Goal: Information Seeking & Learning: Learn about a topic

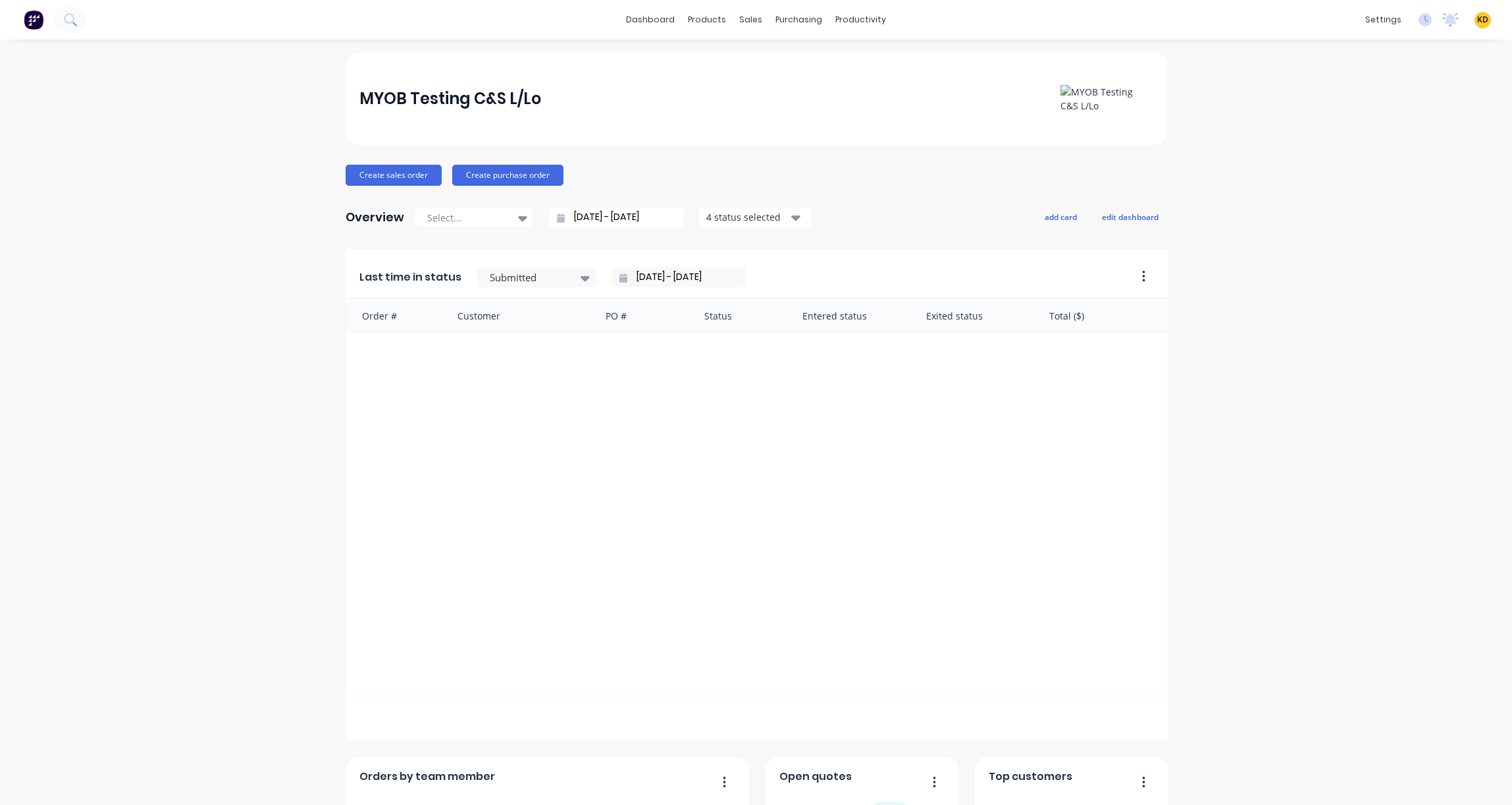
click at [1477, 21] on span "KD" at bounding box center [1483, 20] width 11 height 12
click at [1387, 168] on button "Sign out" at bounding box center [1401, 165] width 174 height 26
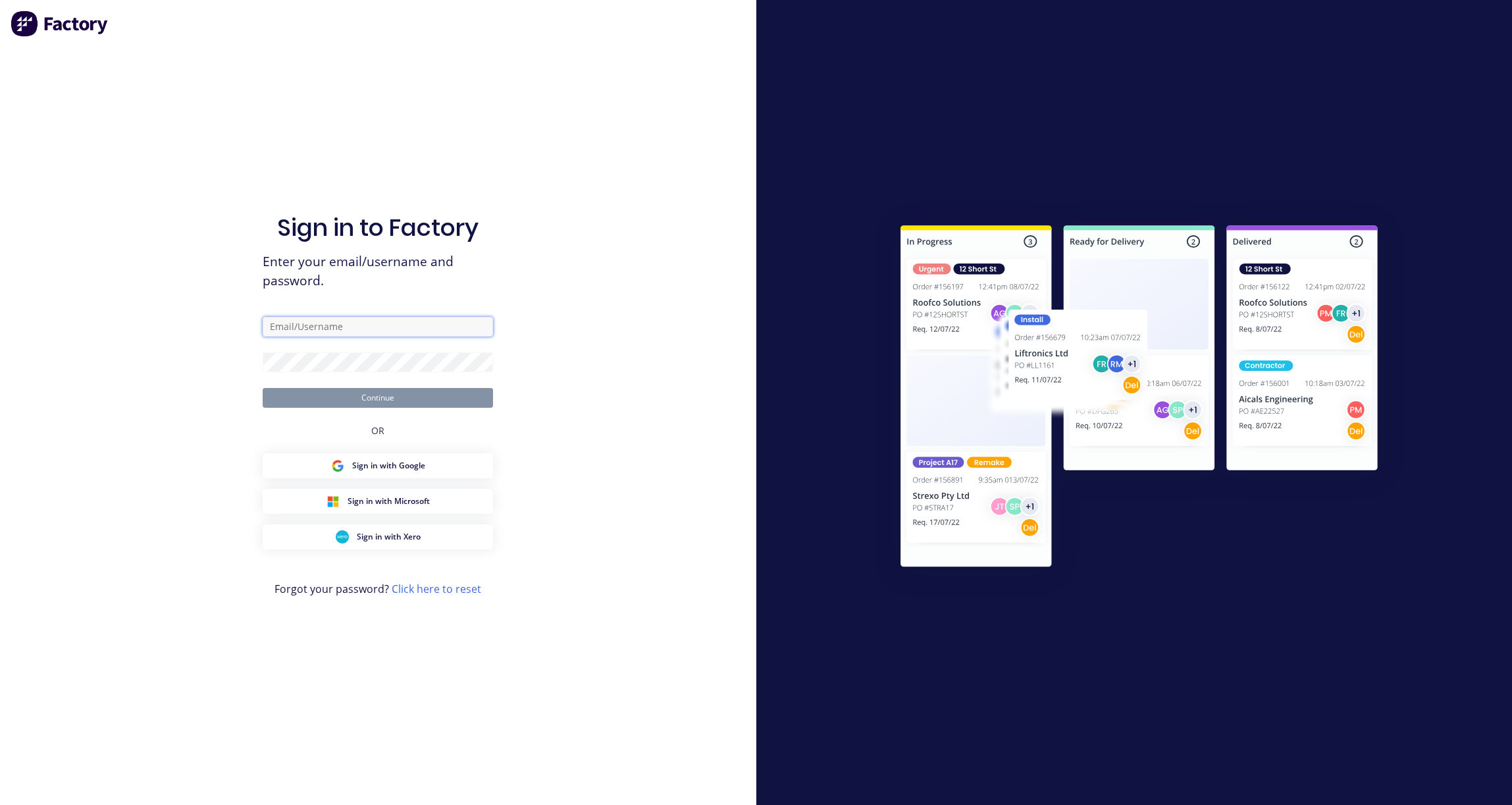
click at [375, 323] on input "text" at bounding box center [378, 327] width 230 height 20
paste input "karmela+default@factory.app"
type input "karmela+default@factory.app"
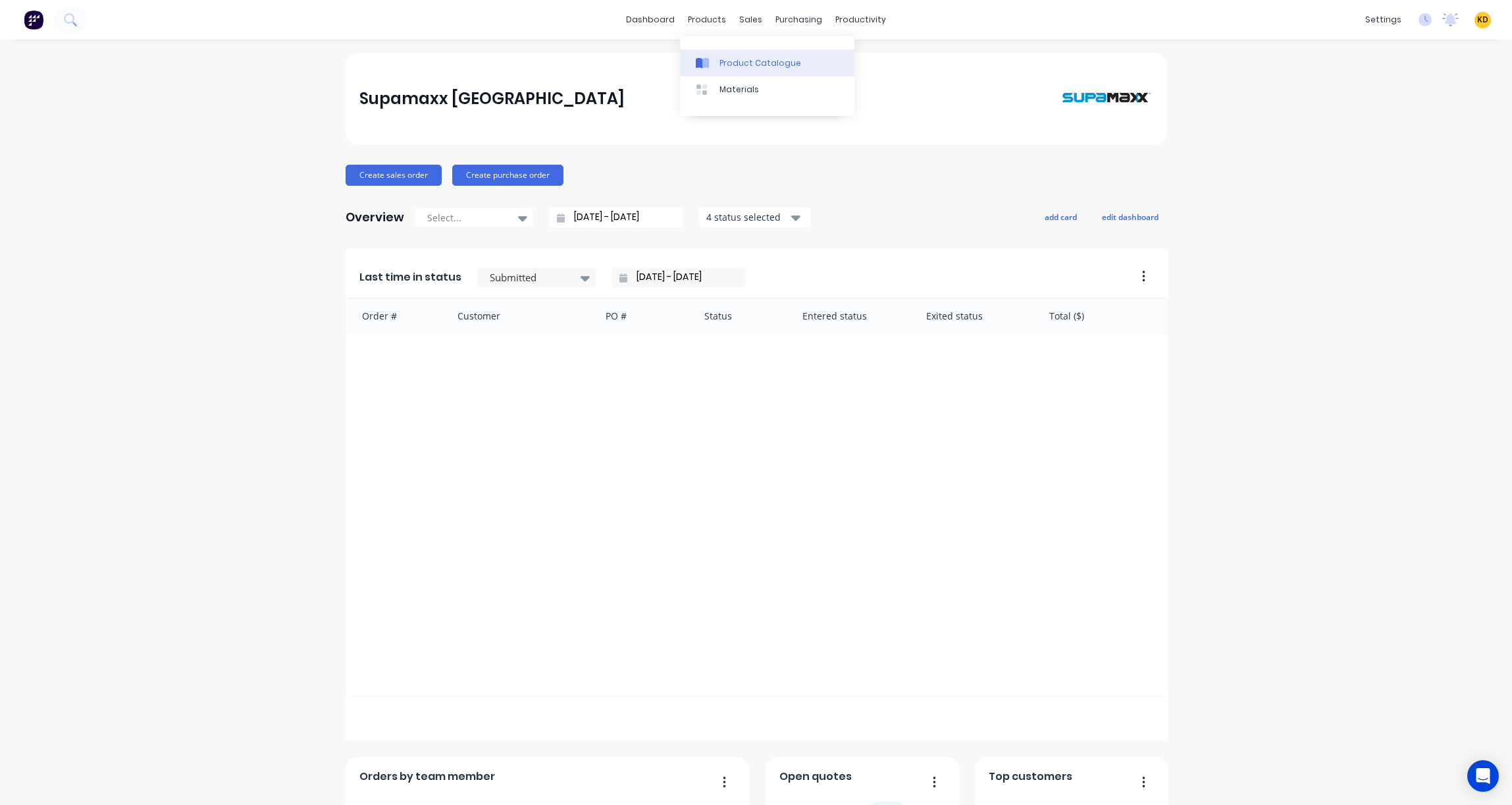
click at [737, 62] on div "Product Catalogue" at bounding box center [760, 63] width 82 height 12
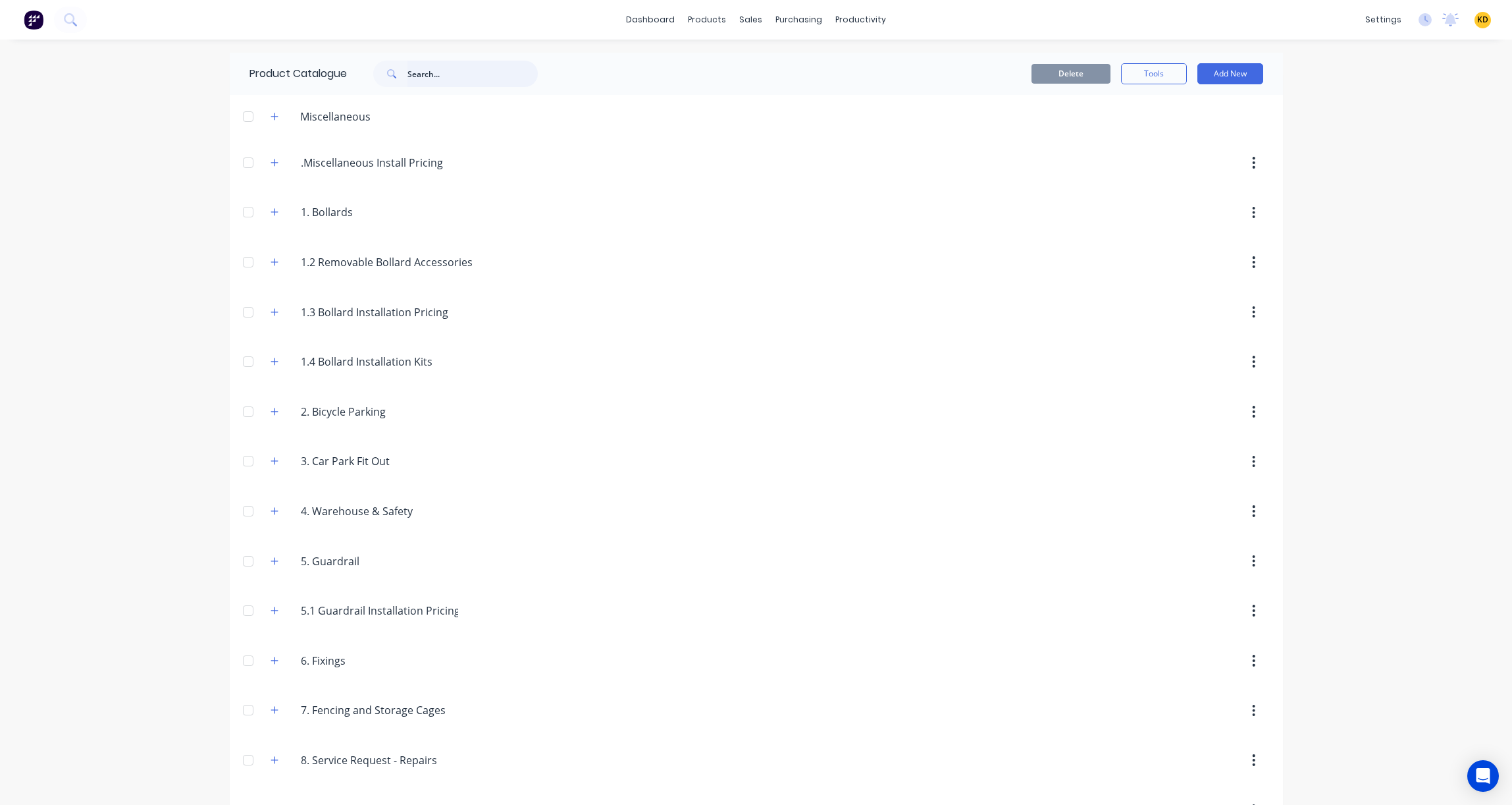
click at [453, 83] on input "text" at bounding box center [473, 74] width 131 height 26
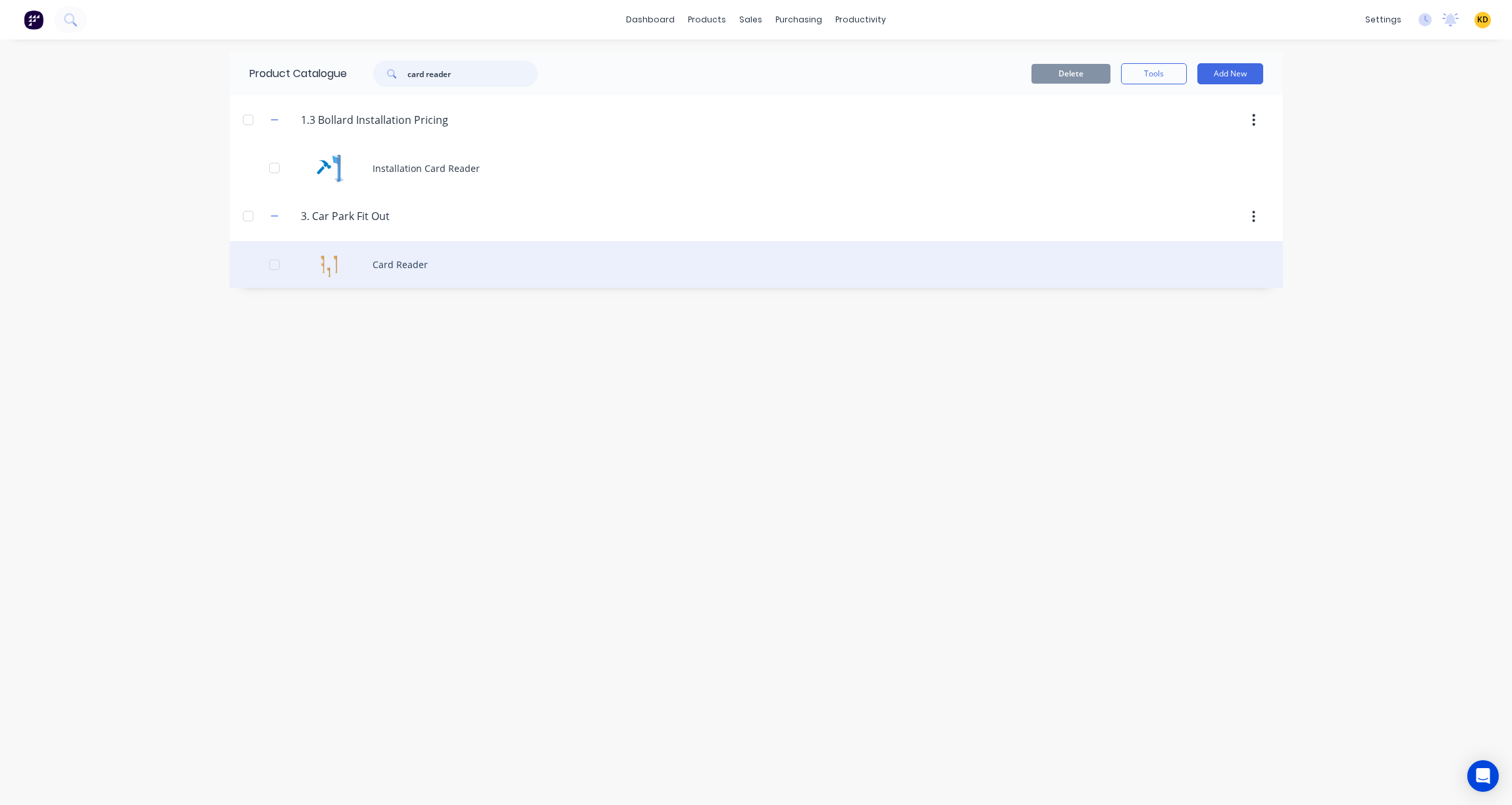
type input "card reader"
click at [478, 255] on div "Card Reader" at bounding box center [756, 264] width 1053 height 47
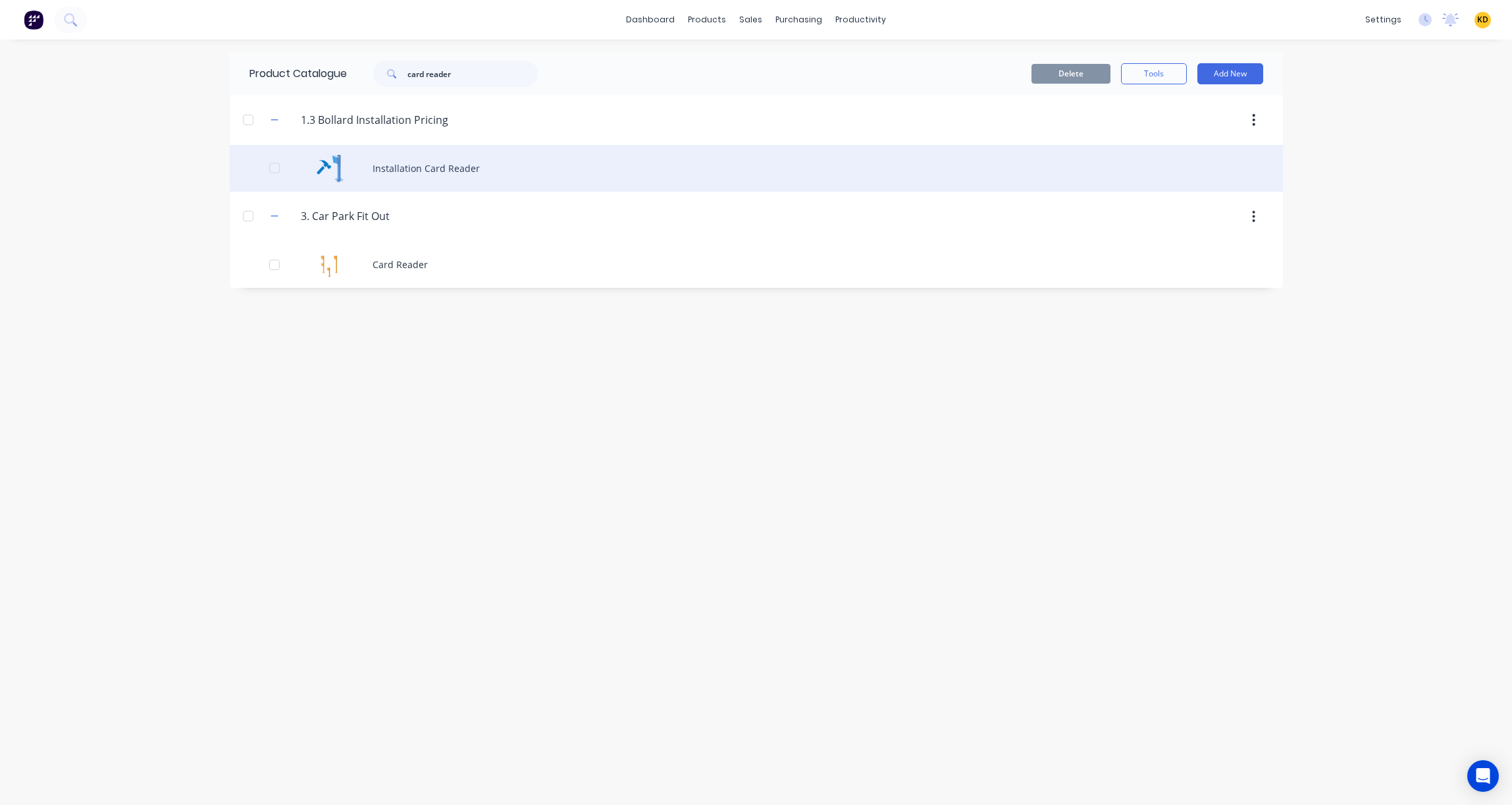
click at [477, 167] on div "Installation Card Reader" at bounding box center [756, 168] width 1053 height 47
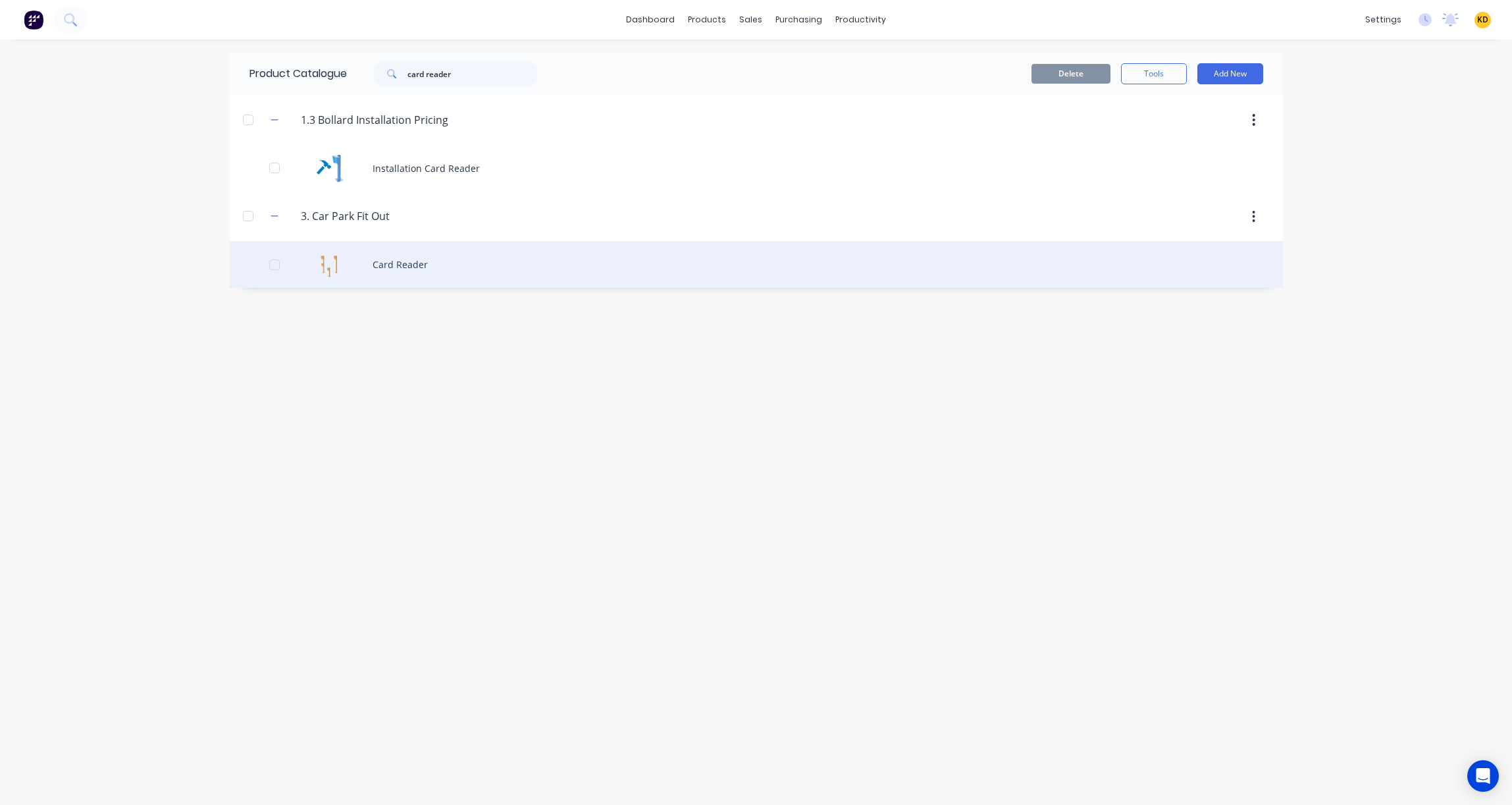
click at [613, 281] on div "Card Reader" at bounding box center [756, 264] width 1053 height 47
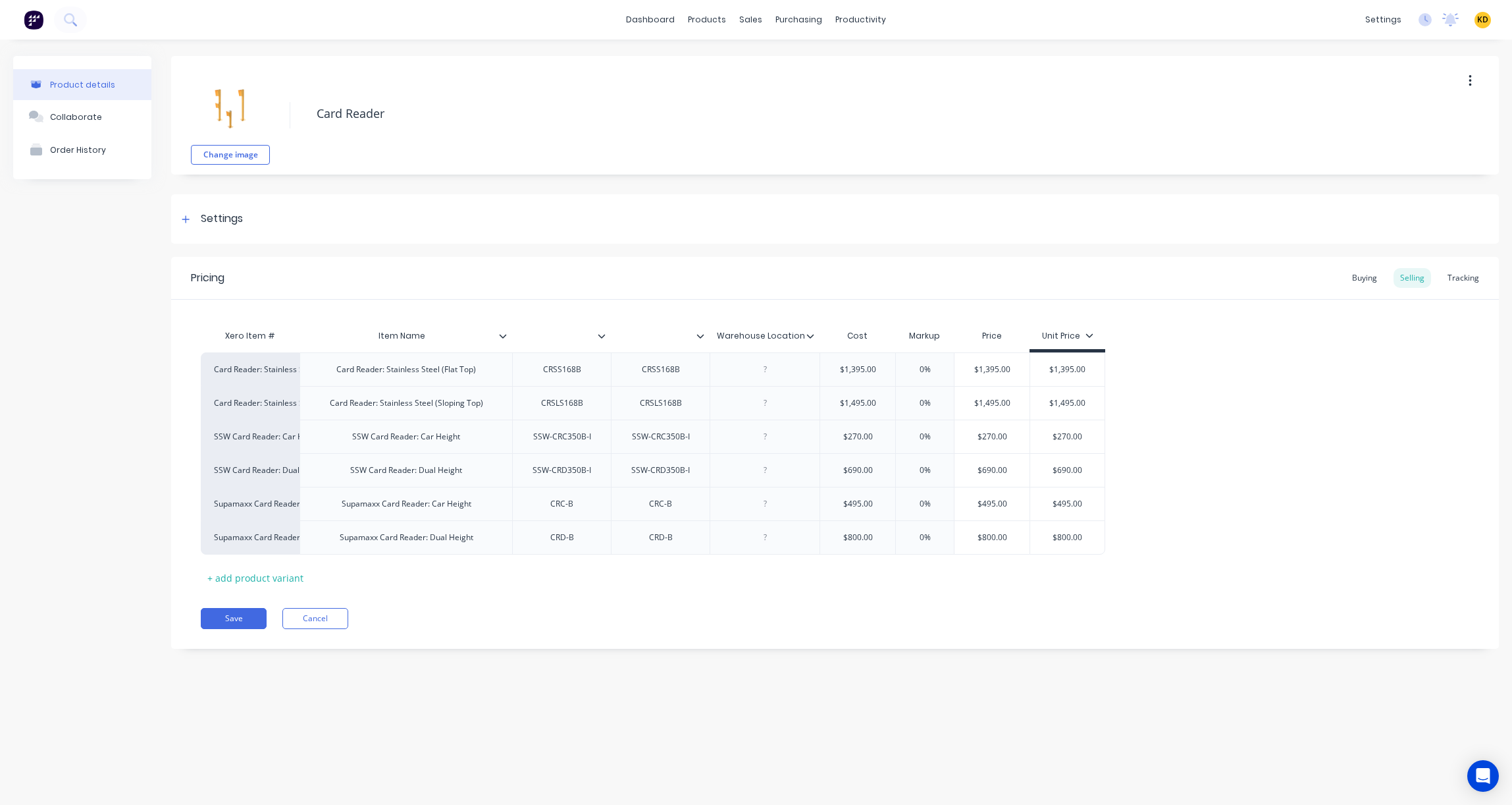
click at [1283, 499] on div "Card Reader: Stainless Steel (Flat Top) Card Reader: Stainless Steel (Flat Top)…" at bounding box center [835, 453] width 1269 height 202
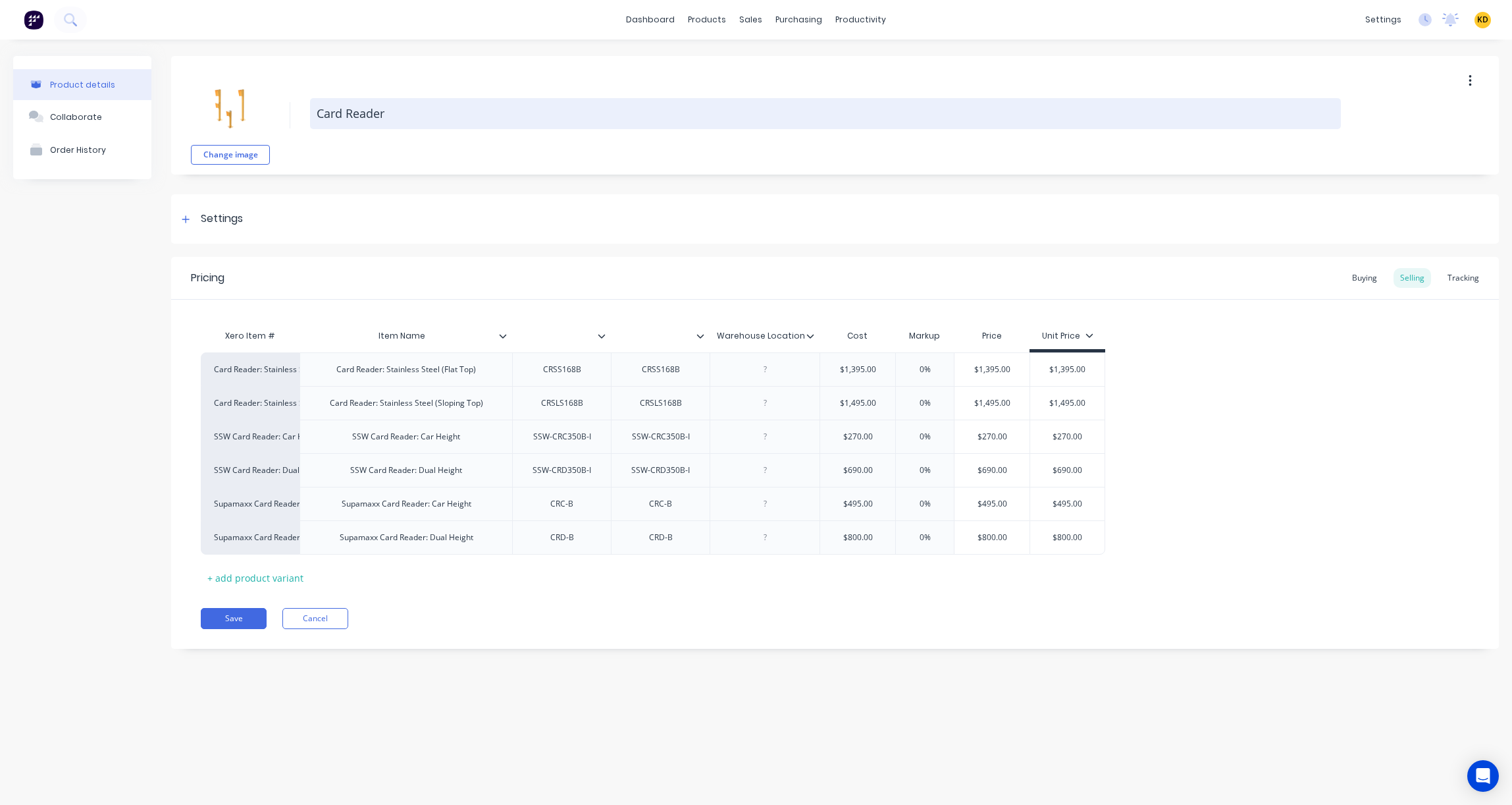
click at [349, 110] on textarea "Card Reader" at bounding box center [825, 113] width 1031 height 31
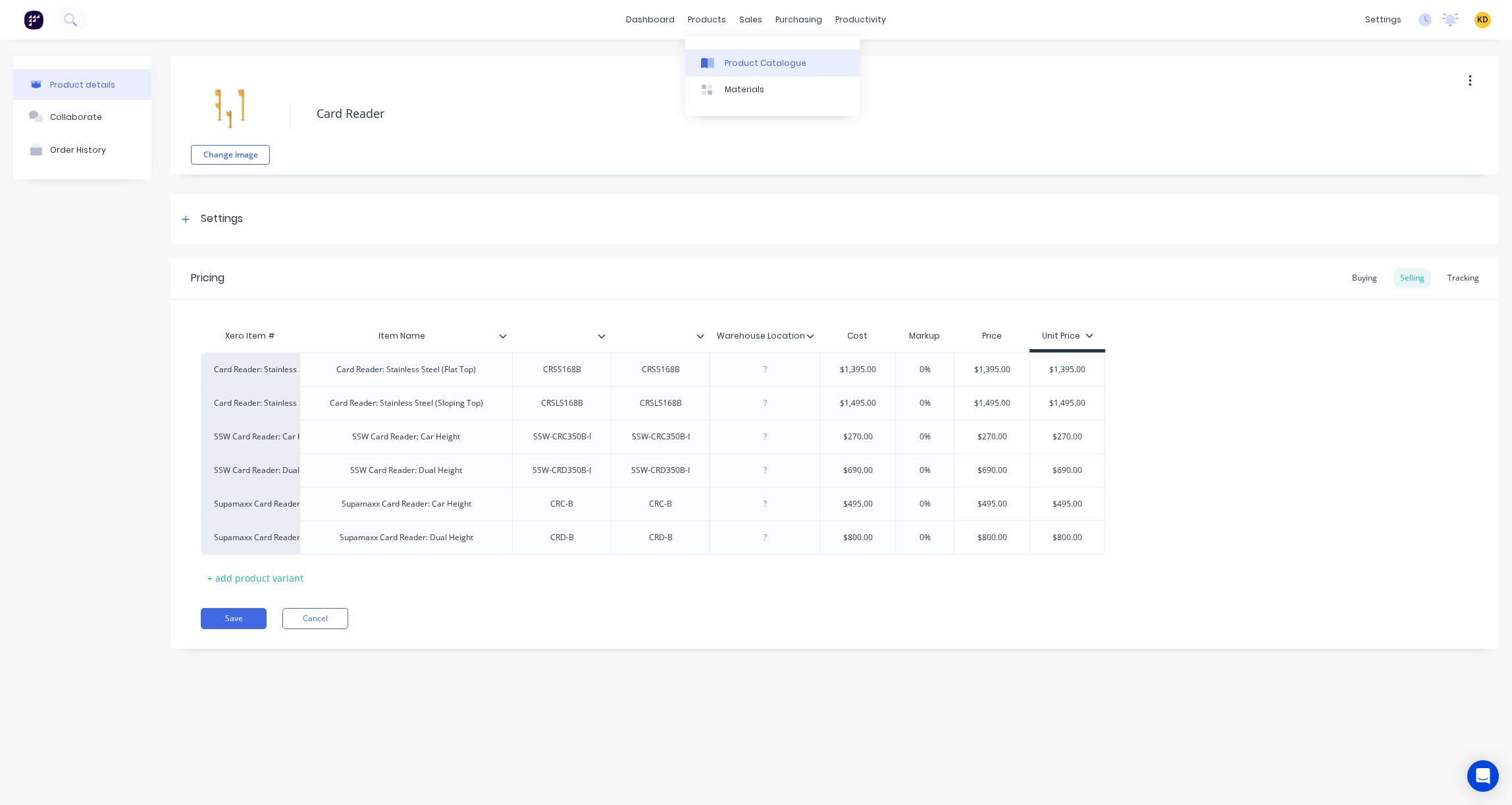
type textarea "x"
click at [773, 66] on div "Product Catalogue" at bounding box center [765, 63] width 82 height 12
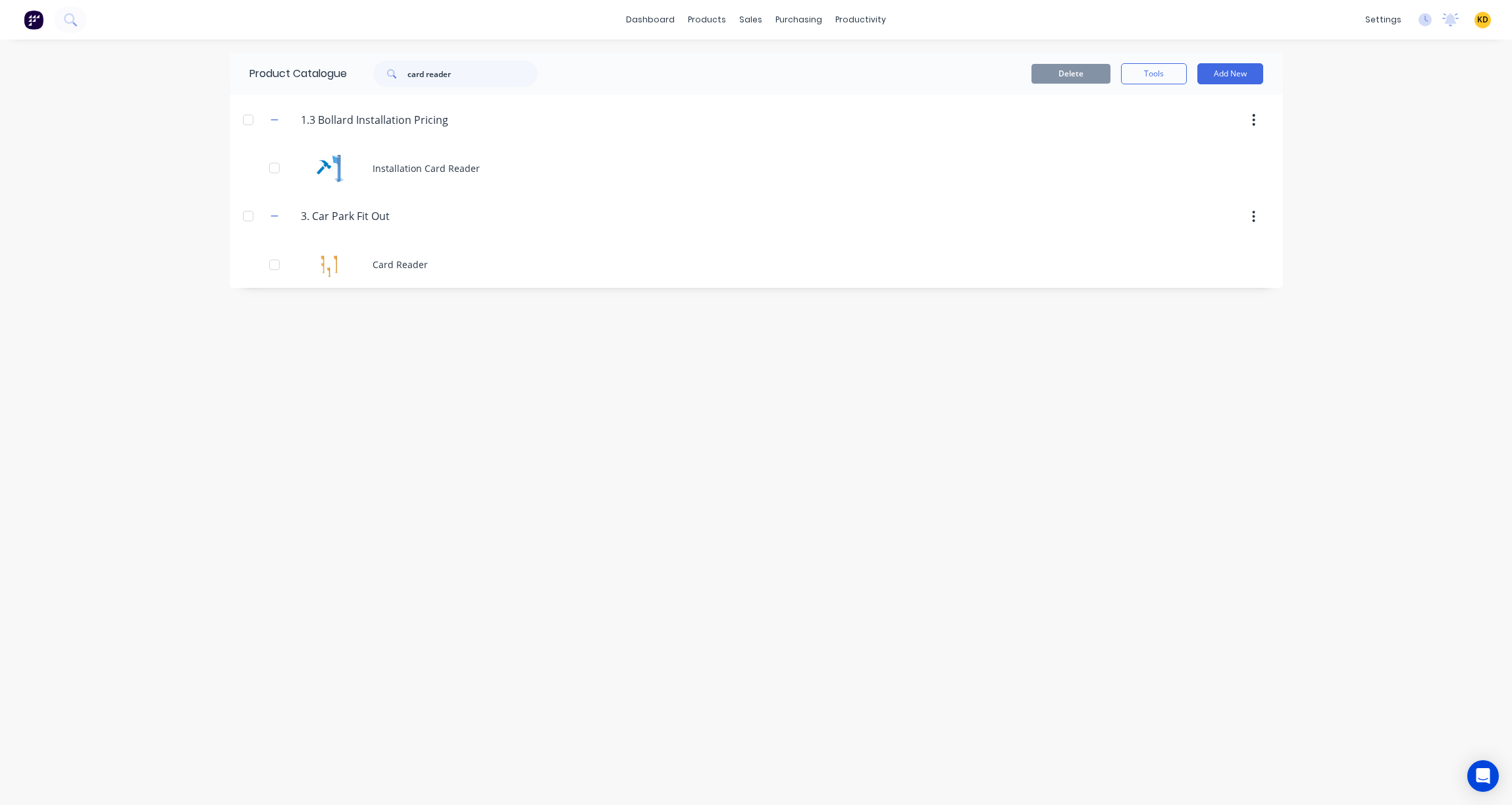
click at [500, 59] on div "Product Catalogue card reader" at bounding box center [400, 74] width 341 height 42
click at [500, 71] on input "card reader" at bounding box center [473, 74] width 131 height 26
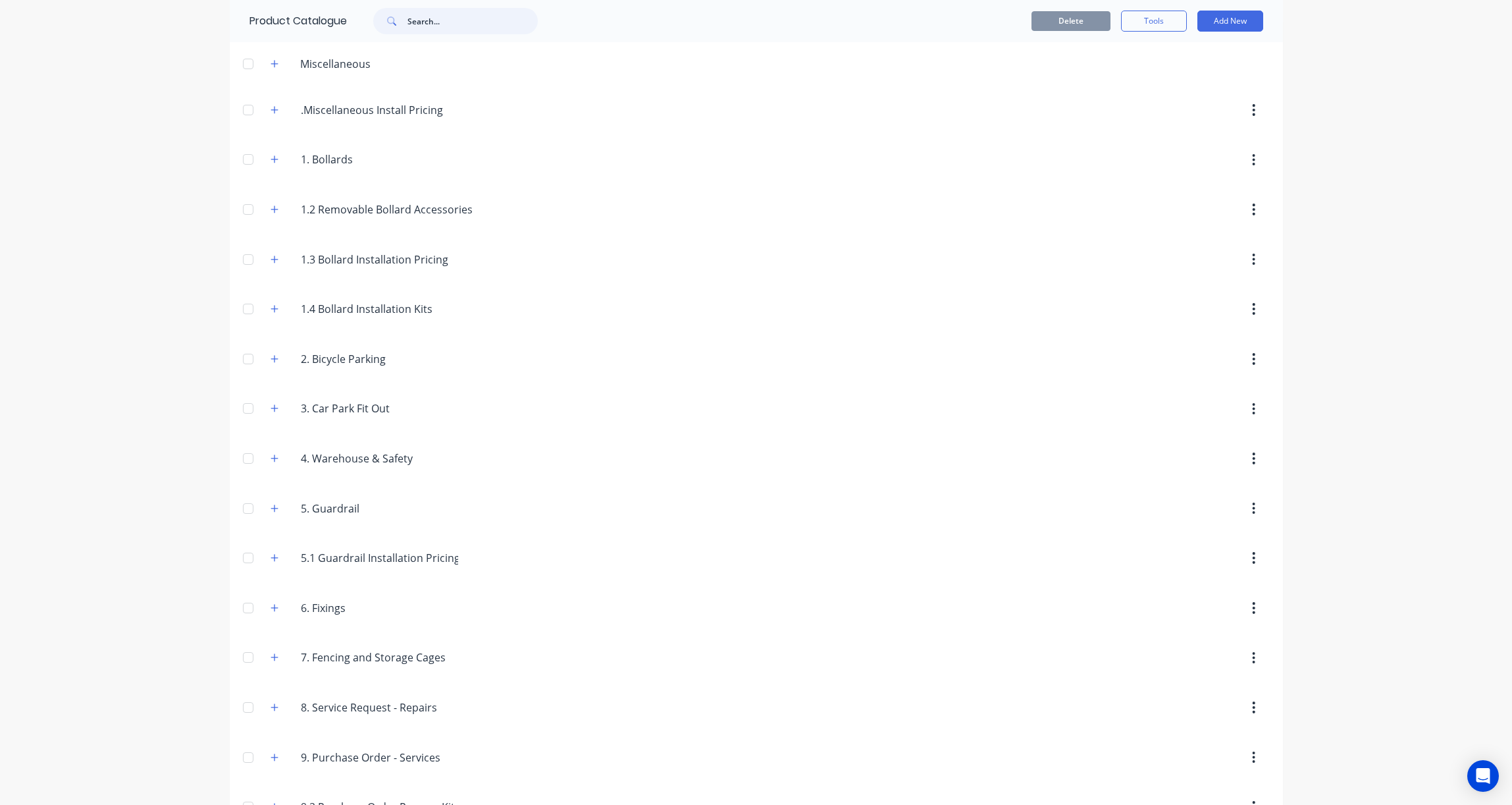
scroll to position [93, 0]
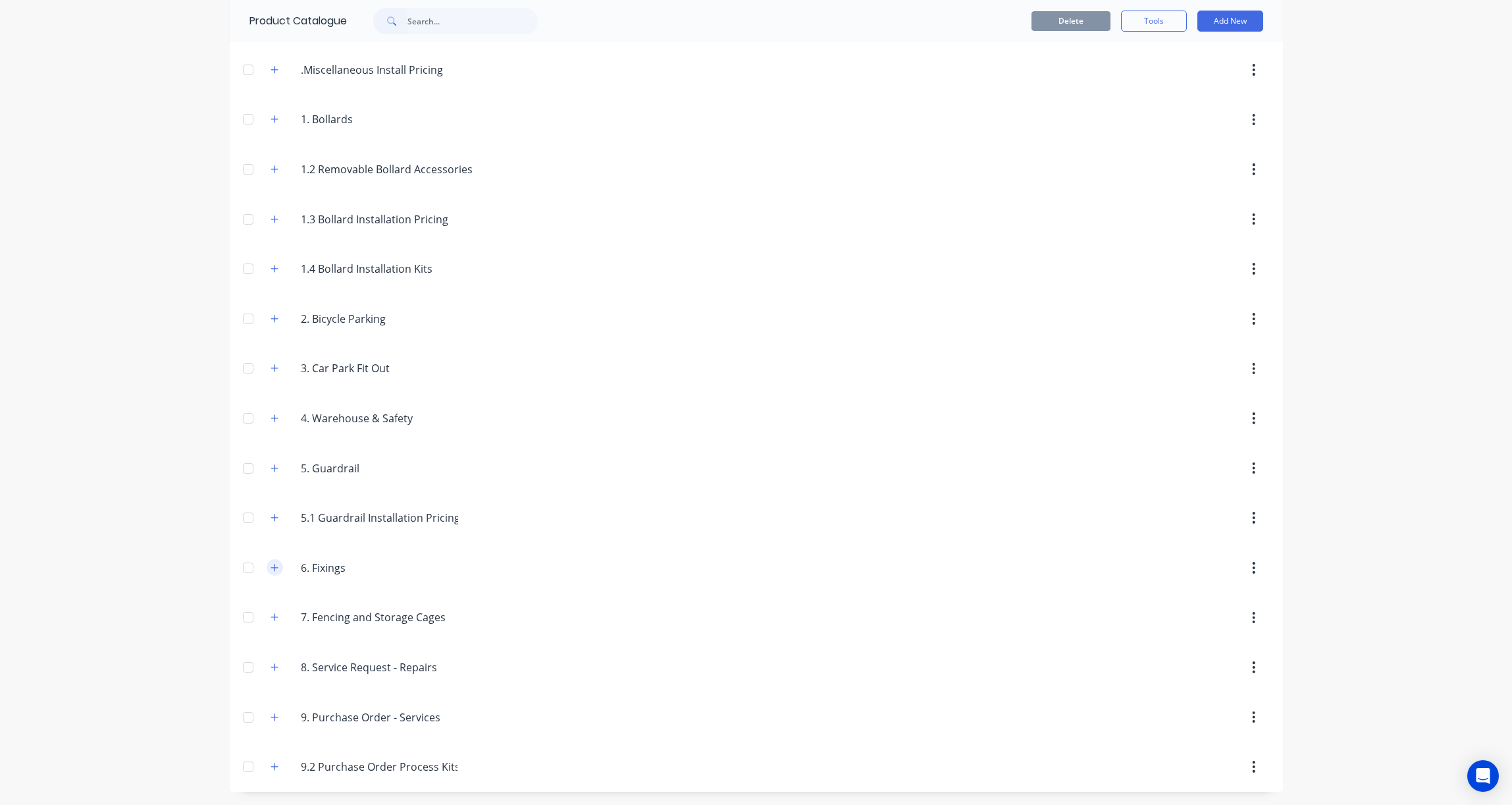
click at [270, 569] on icon "button" at bounding box center [274, 568] width 8 height 9
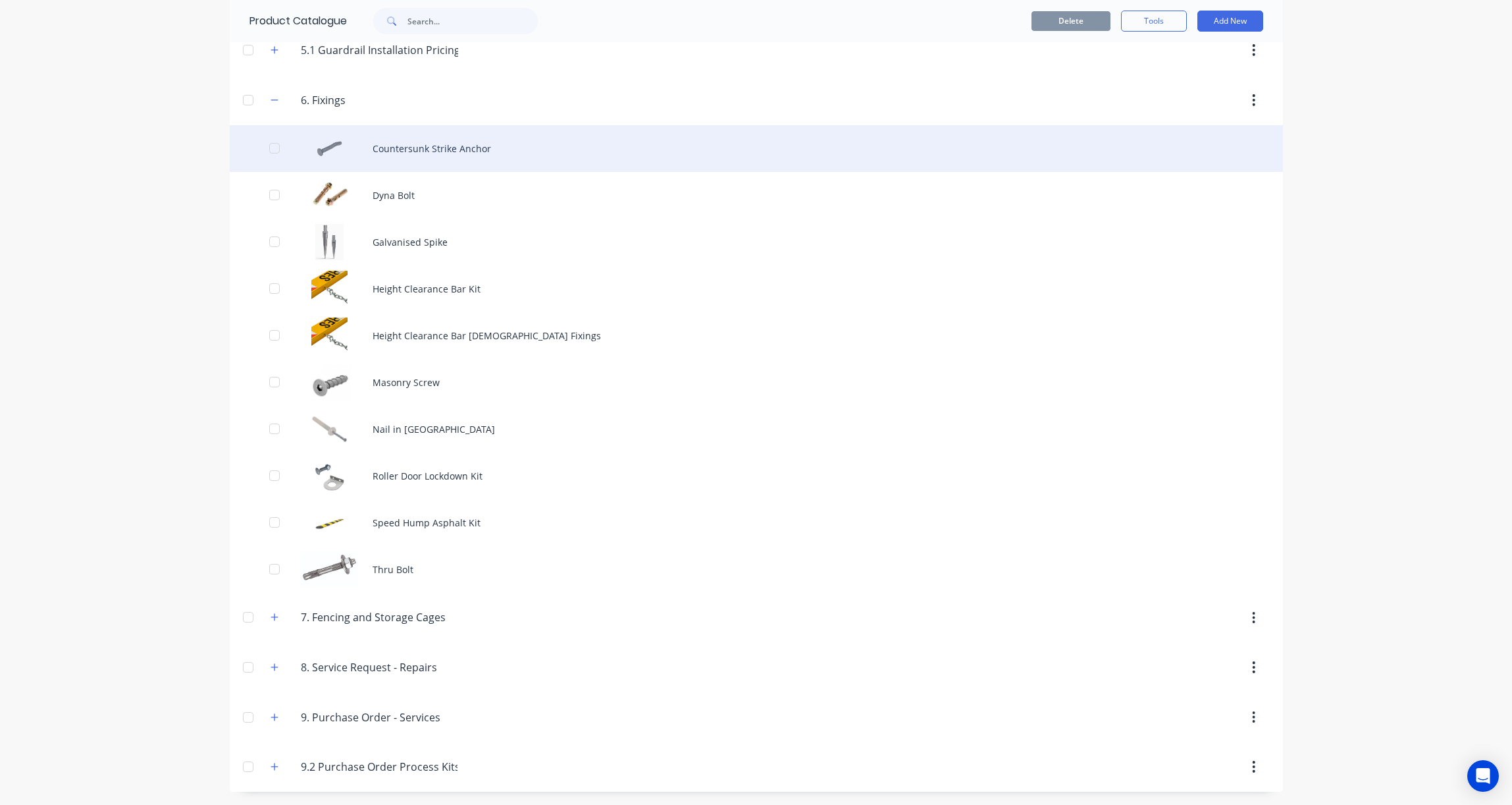
click at [489, 151] on div "Countersunk Strike Anchor" at bounding box center [756, 149] width 1053 height 47
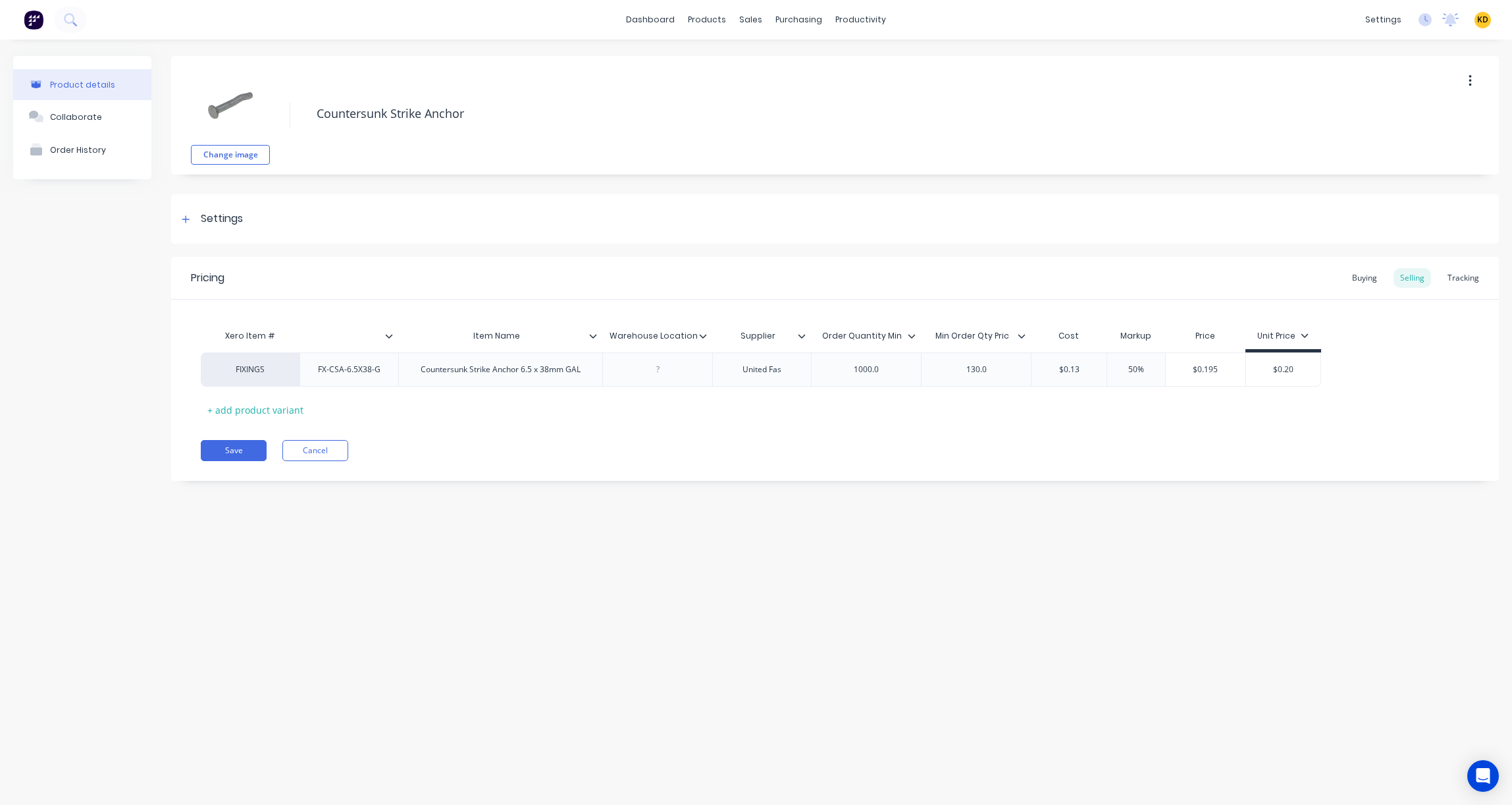
click at [648, 538] on div "Product details Collaborate Order History Change image Countersunk Strike Ancho…" at bounding box center [756, 409] width 1512 height 739
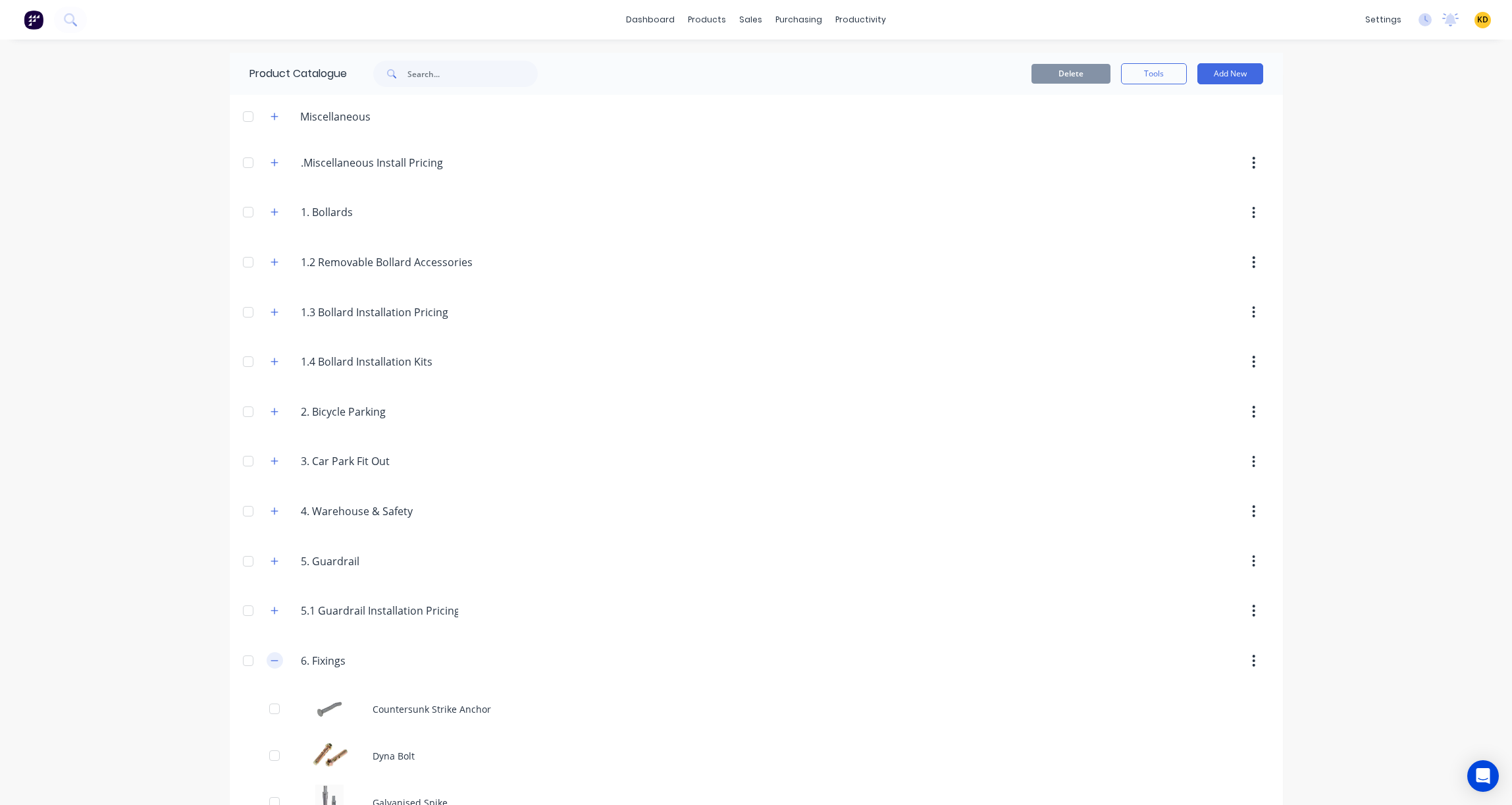
click at [271, 661] on icon "button" at bounding box center [274, 660] width 8 height 1
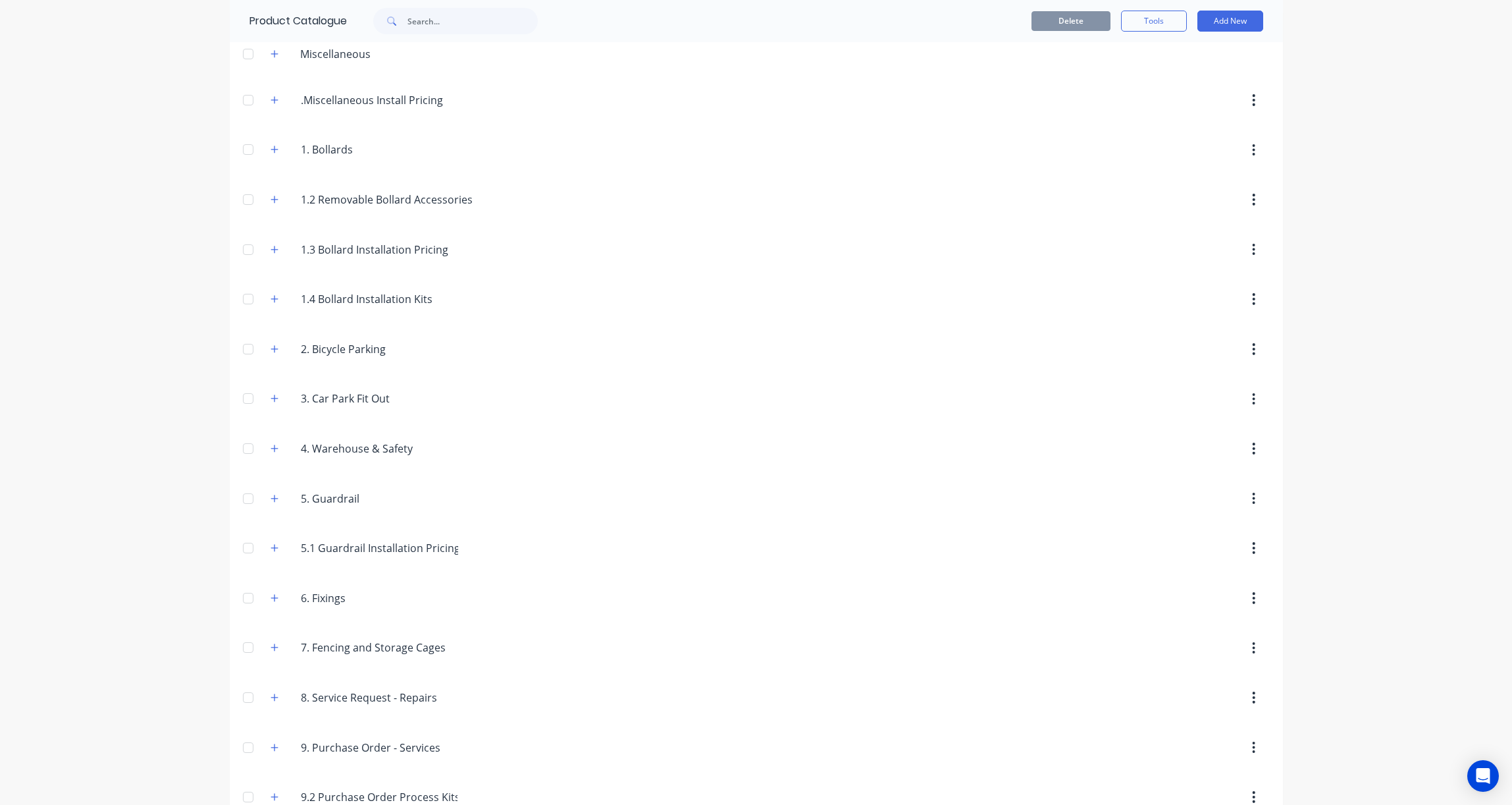
scroll to position [93, 0]
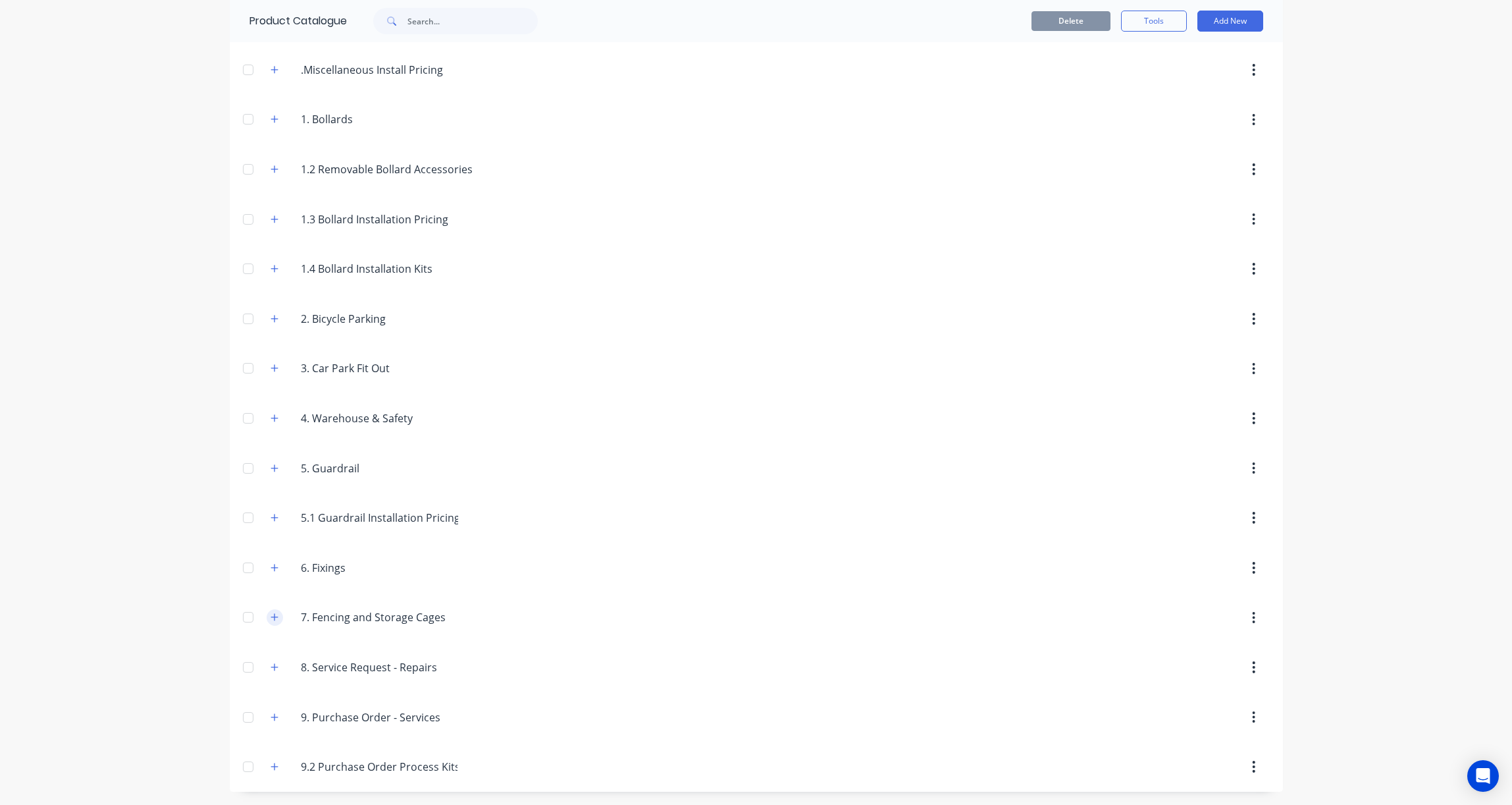
click at [270, 620] on icon "button" at bounding box center [274, 617] width 8 height 8
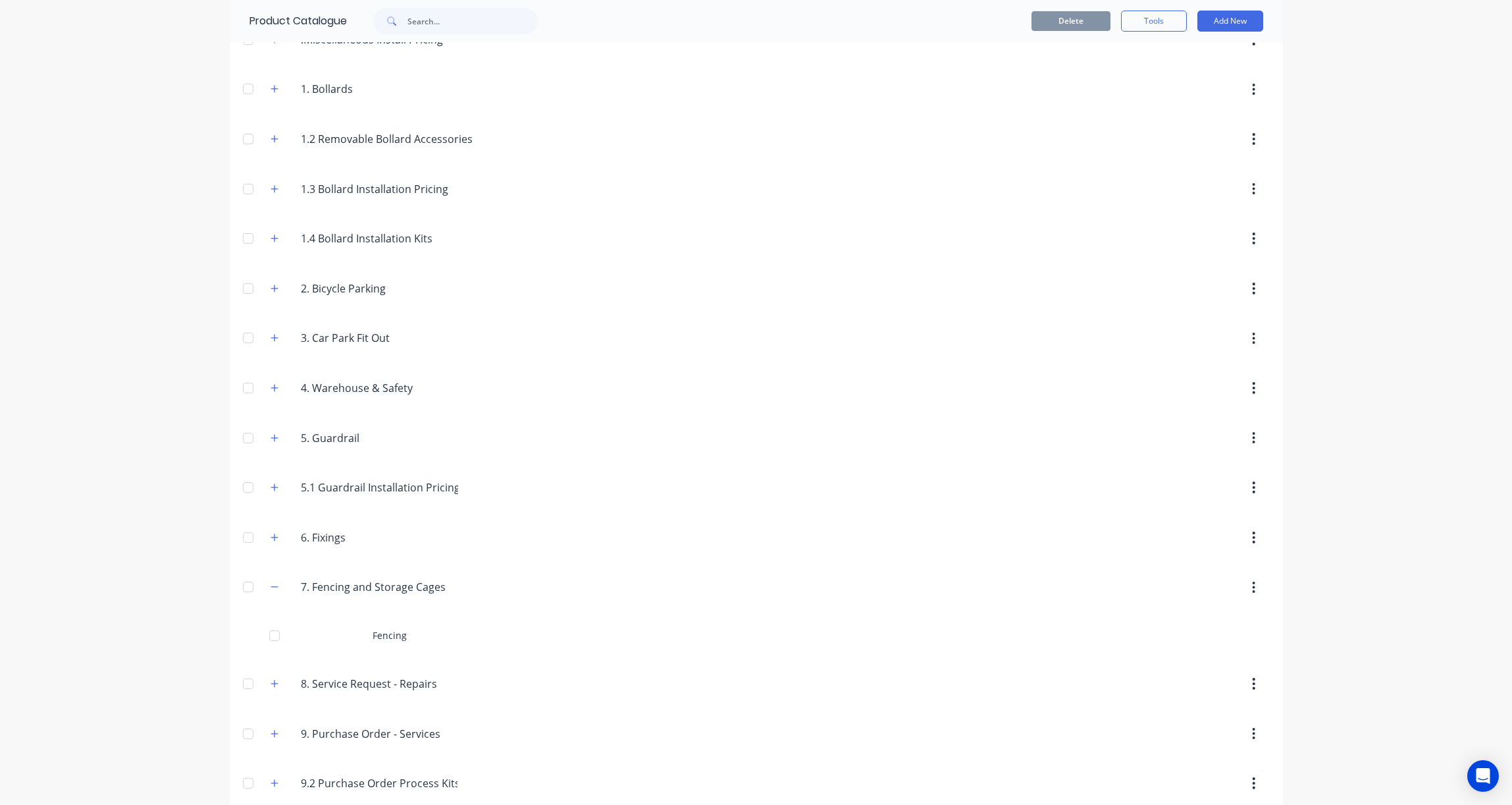
scroll to position [140, 0]
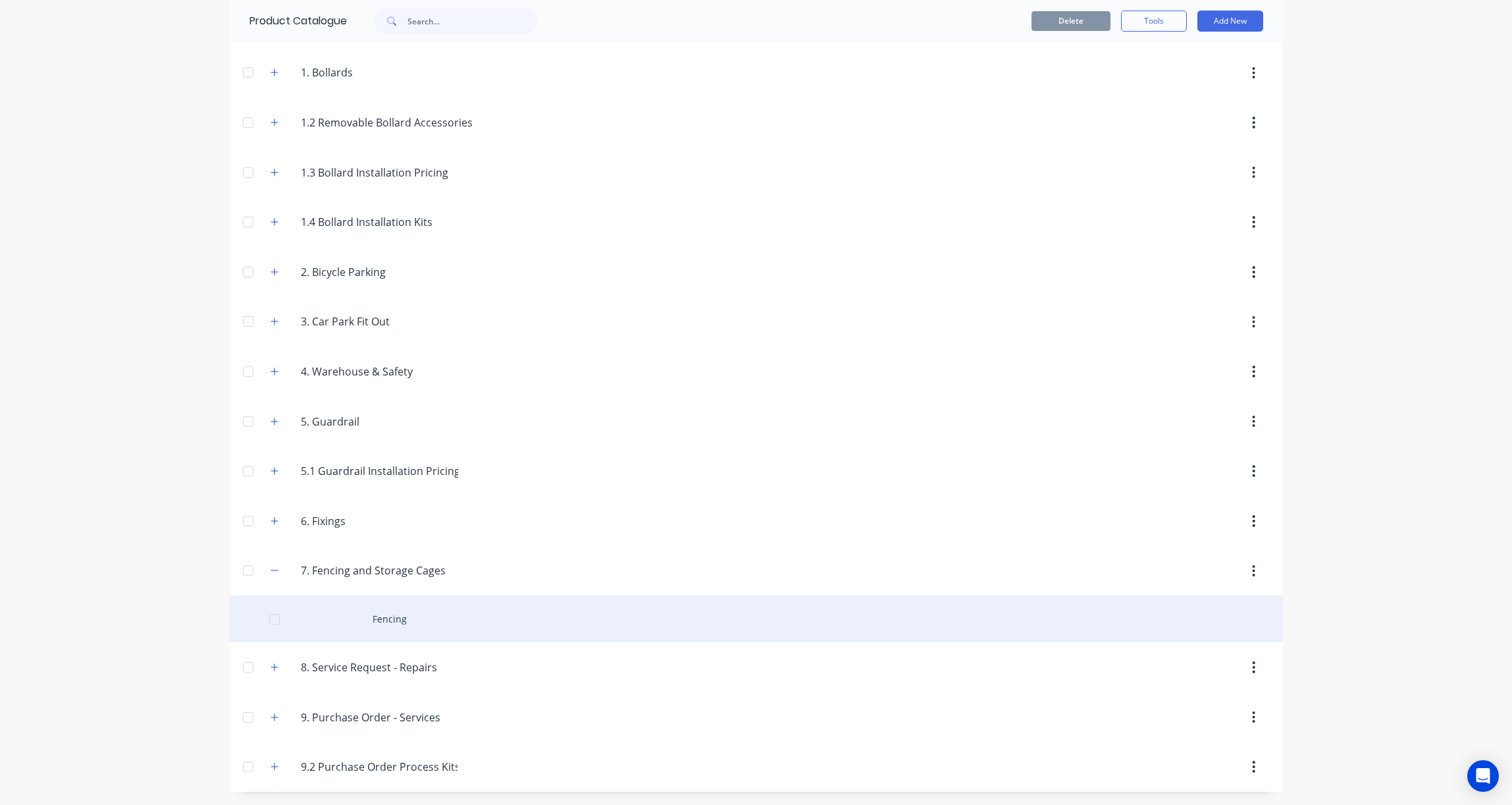
click at [455, 625] on div "Fencing" at bounding box center [756, 619] width 1053 height 47
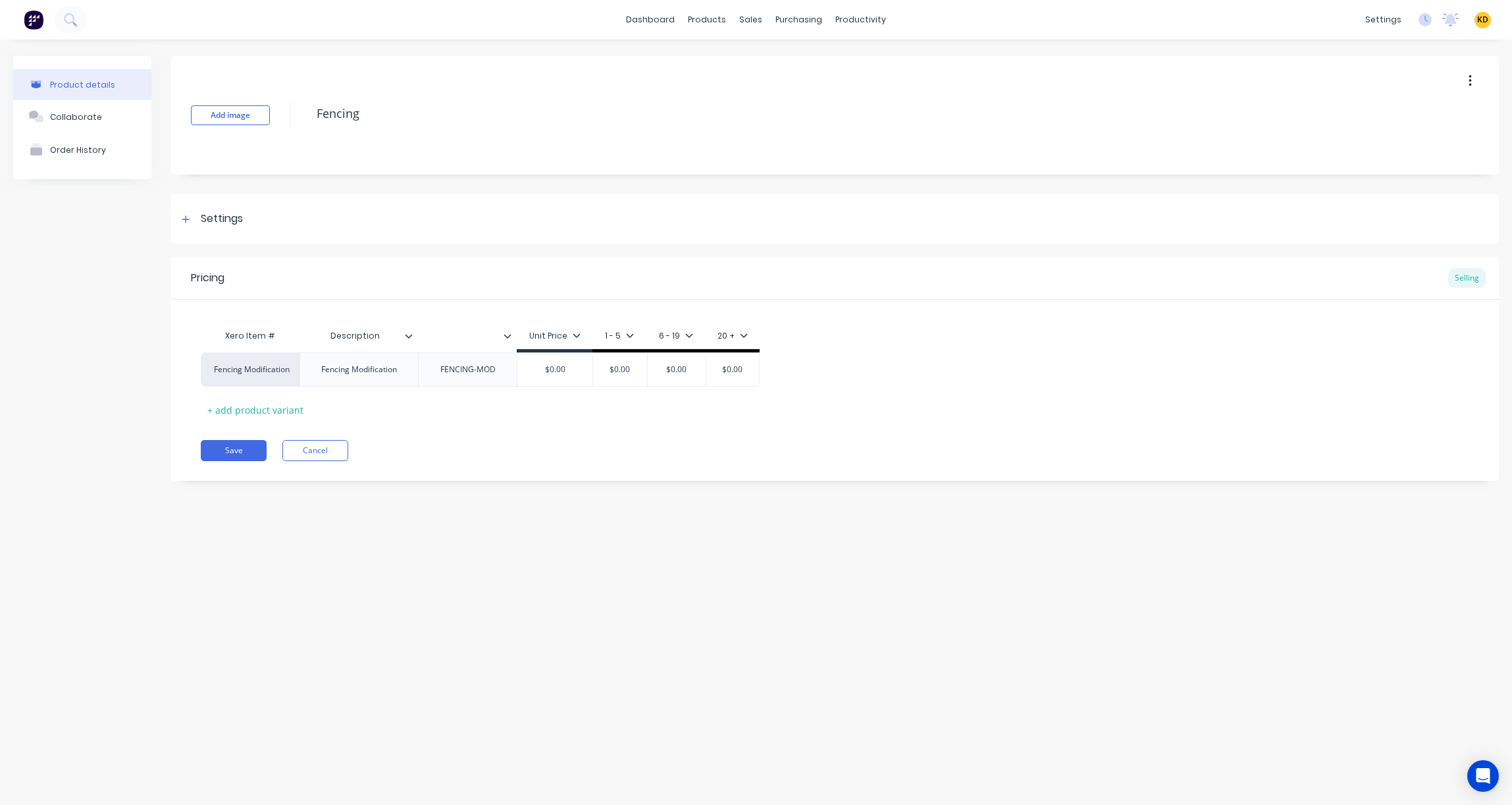
type textarea "x"
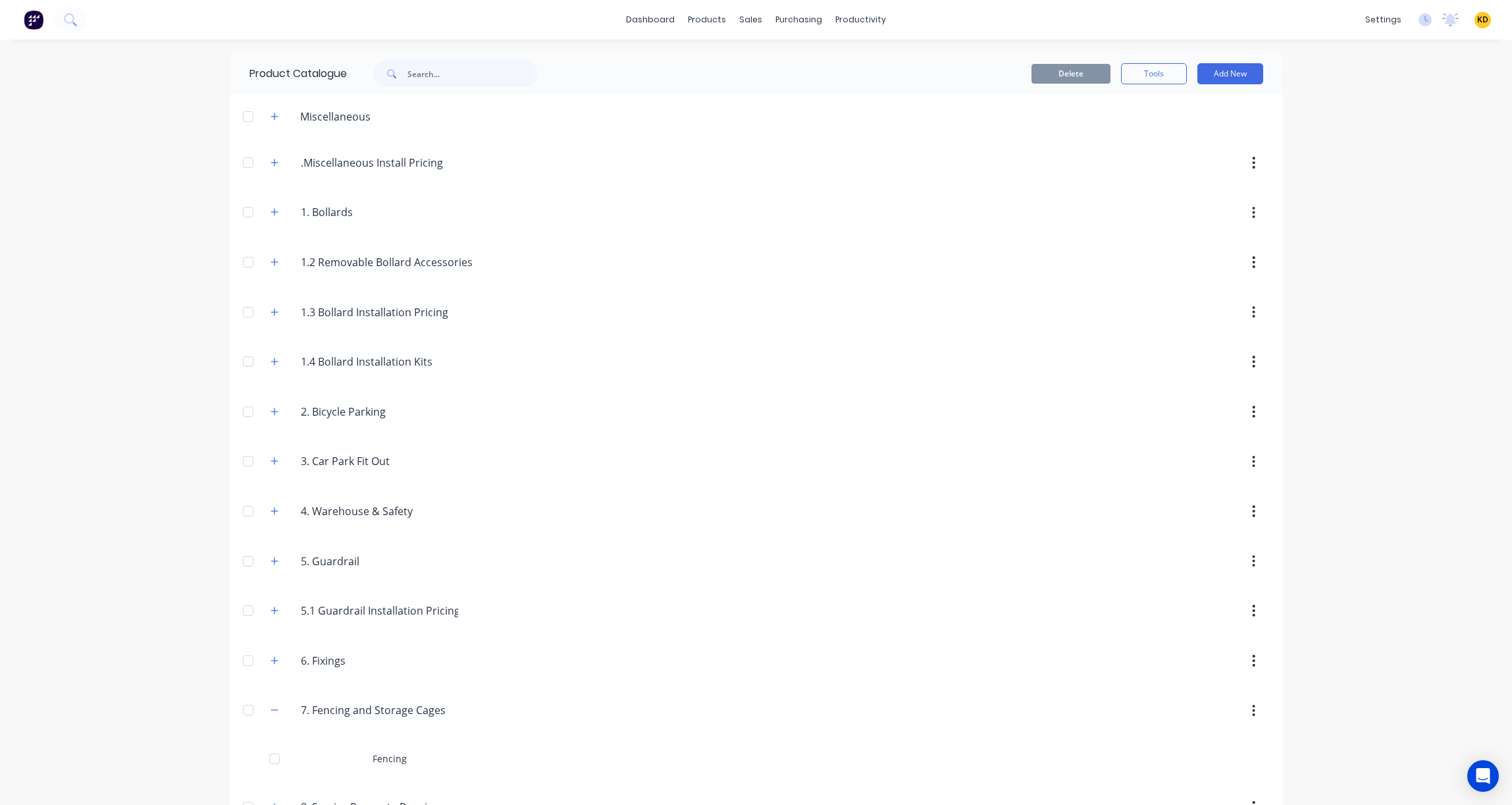
click at [1477, 22] on span "KD" at bounding box center [1483, 20] width 11 height 12
click at [1393, 168] on button "Sign out" at bounding box center [1401, 165] width 174 height 26
